Goal: Information Seeking & Learning: Learn about a topic

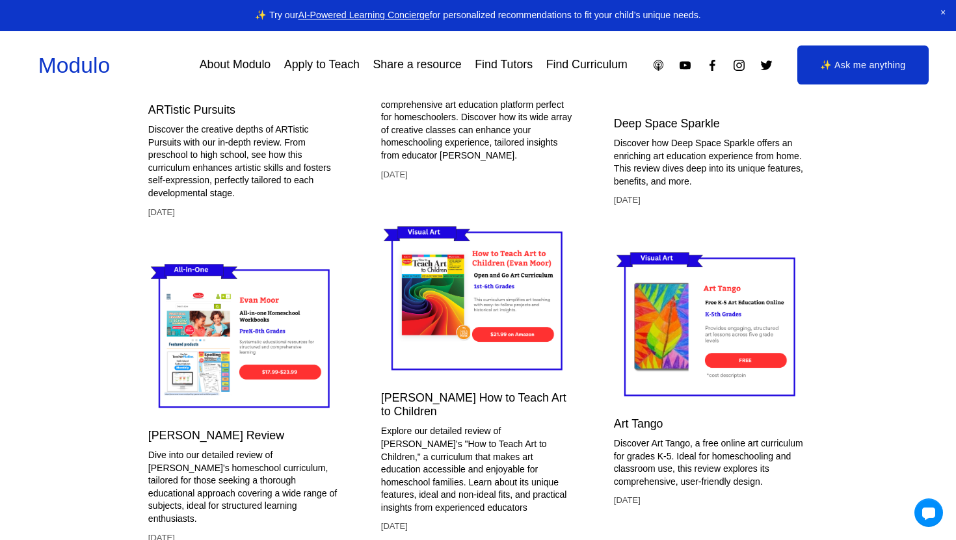
scroll to position [3516, 0]
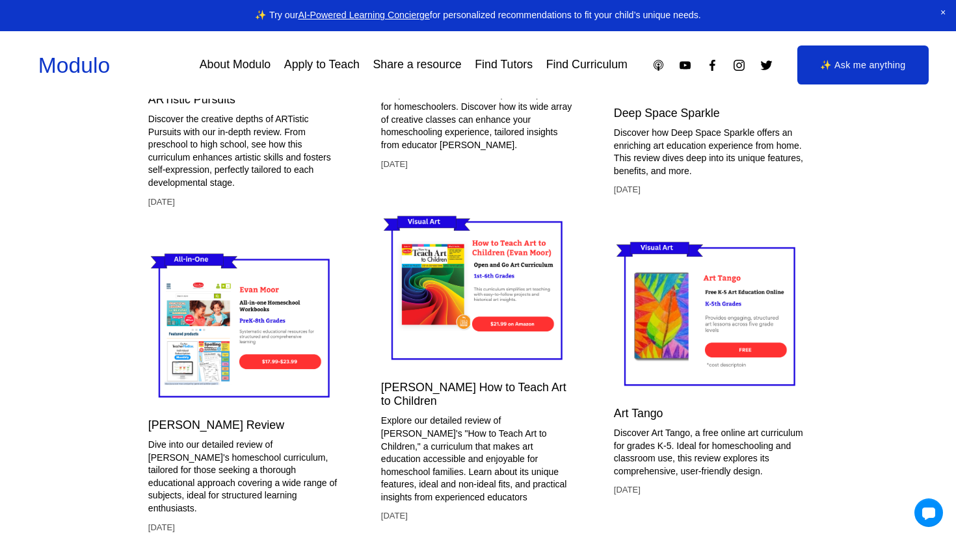
click at [748, 344] on img at bounding box center [711, 316] width 194 height 163
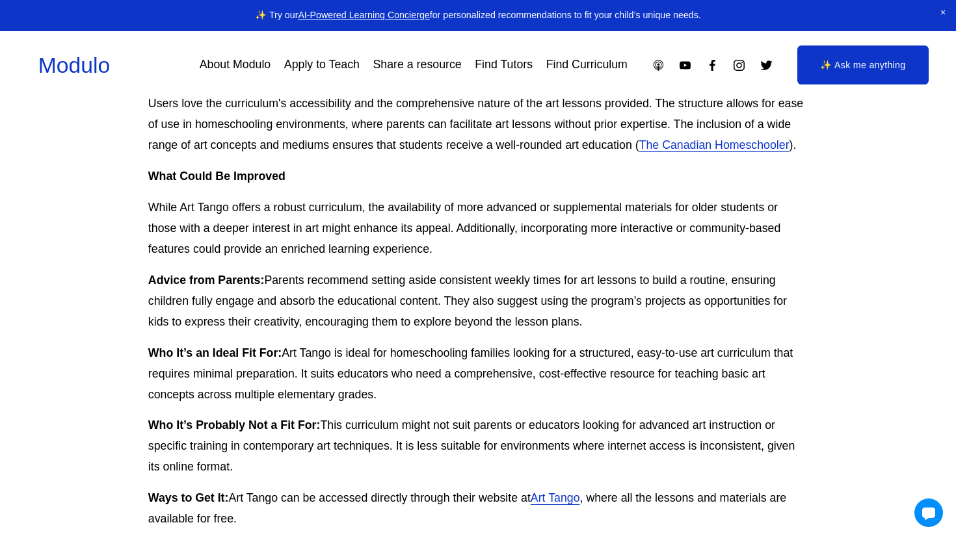
scroll to position [988, 2]
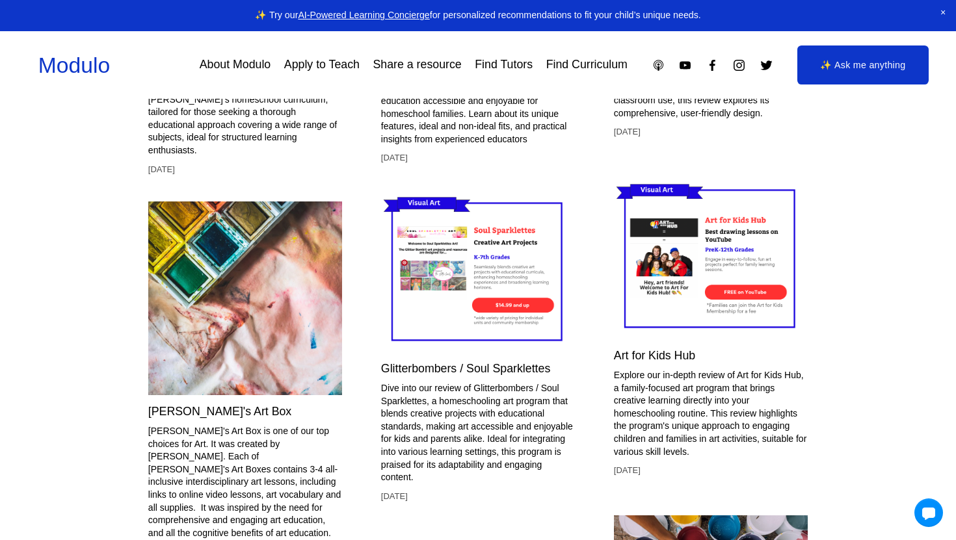
scroll to position [3884, 0]
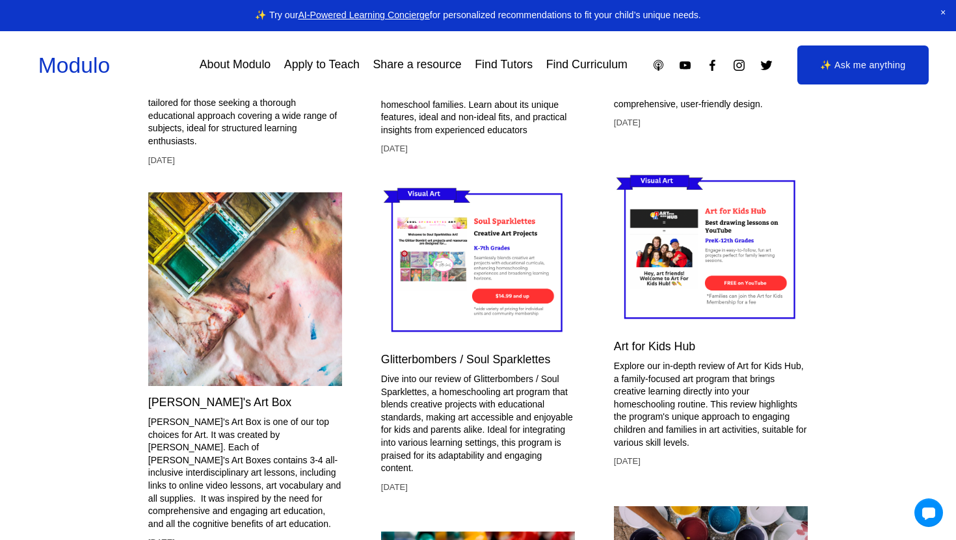
click at [462, 303] on img at bounding box center [478, 262] width 194 height 163
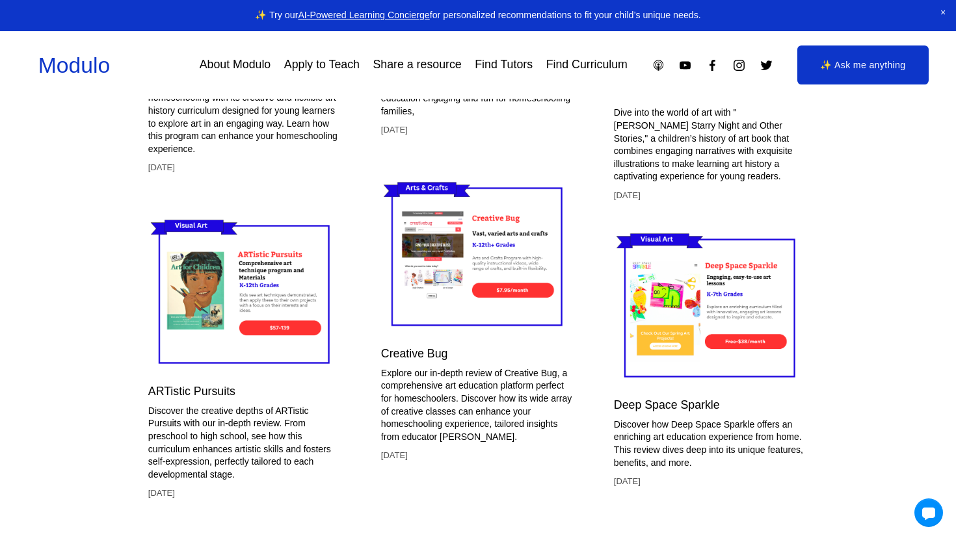
scroll to position [3253, 0]
click at [676, 341] on img at bounding box center [711, 307] width 194 height 163
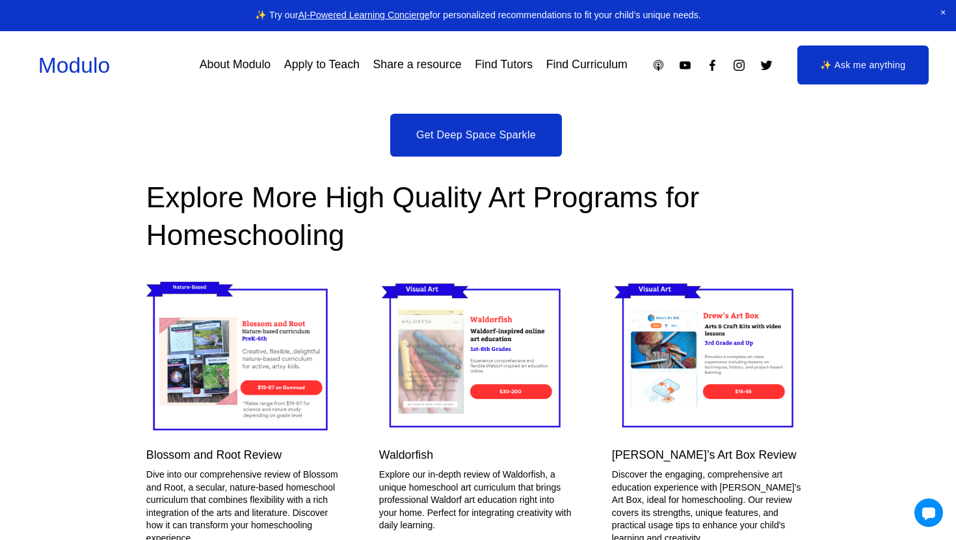
scroll to position [2512, 2]
